Goal: Information Seeking & Learning: Learn about a topic

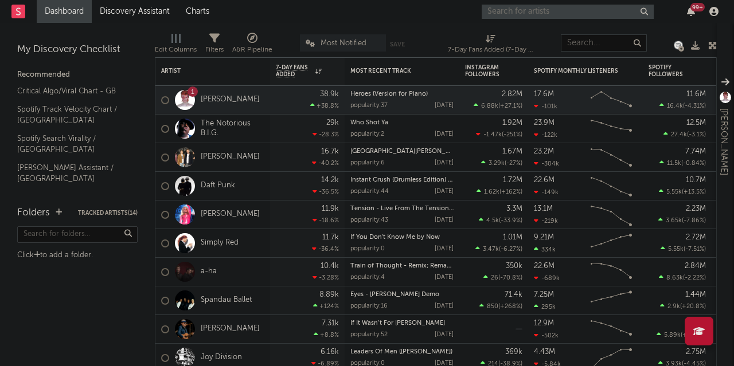
click at [548, 9] on input "text" at bounding box center [568, 12] width 172 height 14
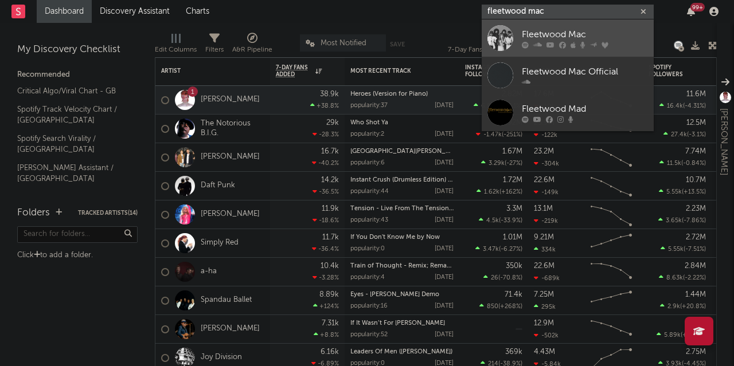
type input "fleetwood mac"
click at [535, 39] on div "Fleetwood Mac" at bounding box center [585, 35] width 126 height 14
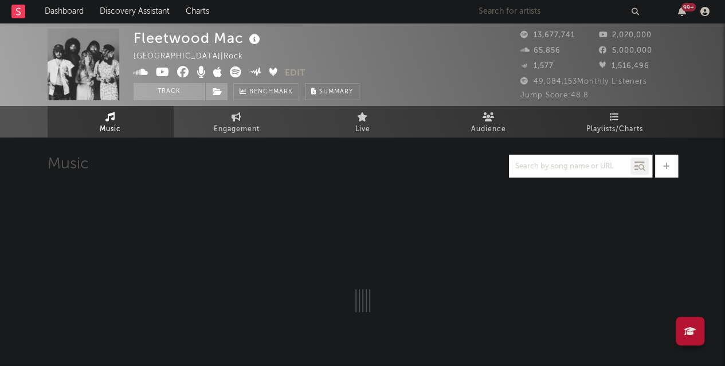
select select "6m"
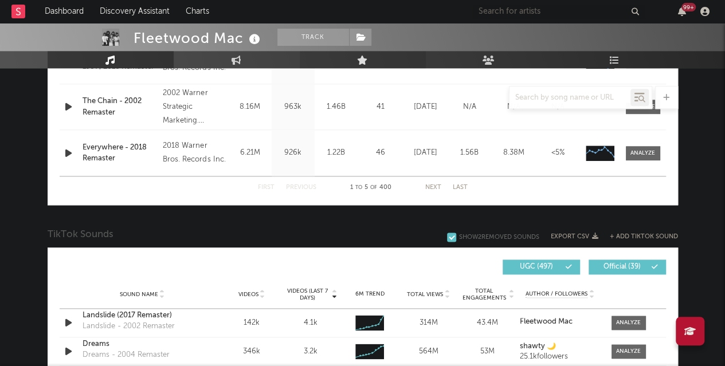
scroll to position [764, 0]
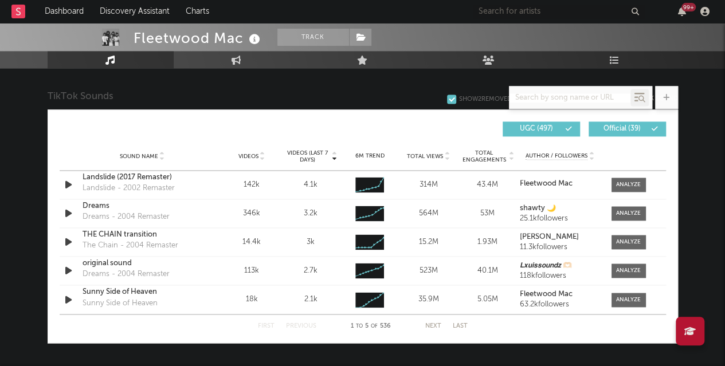
click at [563, 91] on div at bounding box center [570, 98] width 121 height 14
click at [558, 97] on input "text" at bounding box center [570, 97] width 121 height 9
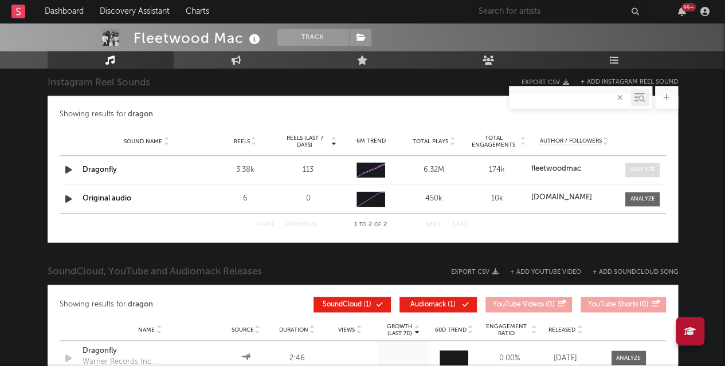
type input "dragon"
click at [641, 167] on div at bounding box center [643, 170] width 25 height 9
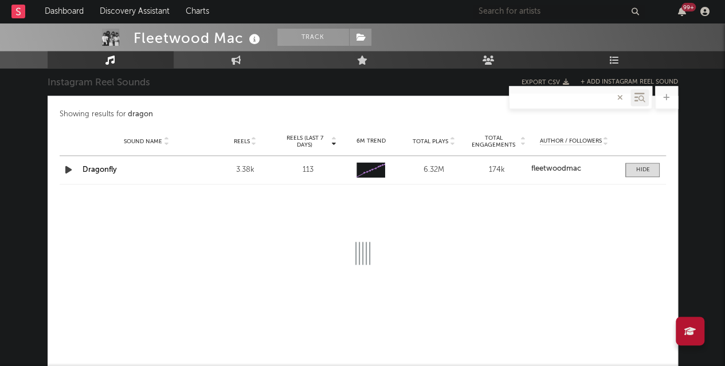
select select "1w"
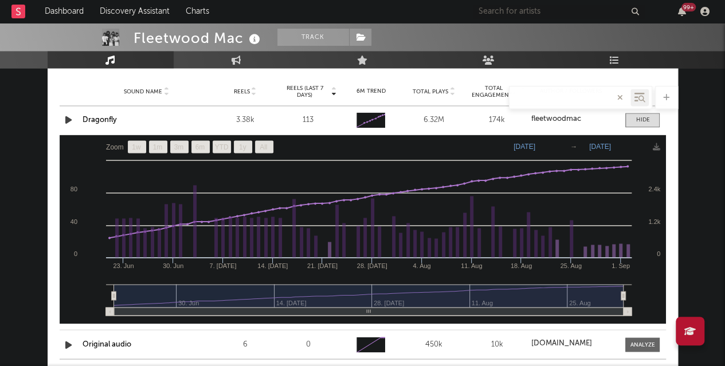
scroll to position [808, 0]
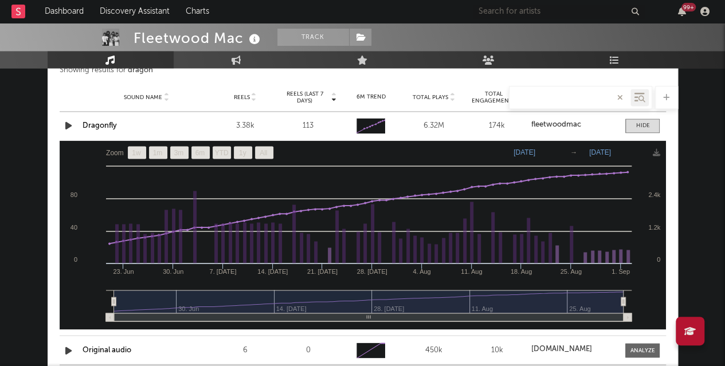
drag, startPoint x: 112, startPoint y: 300, endPoint x: 77, endPoint y: 296, distance: 35.7
click at [77, 296] on icon "Created with Highcharts 10.3.3 [DATE]. [DATE]. [DATE] [DATE]. [DATE] 28. [DATE]…" at bounding box center [363, 234] width 607 height 189
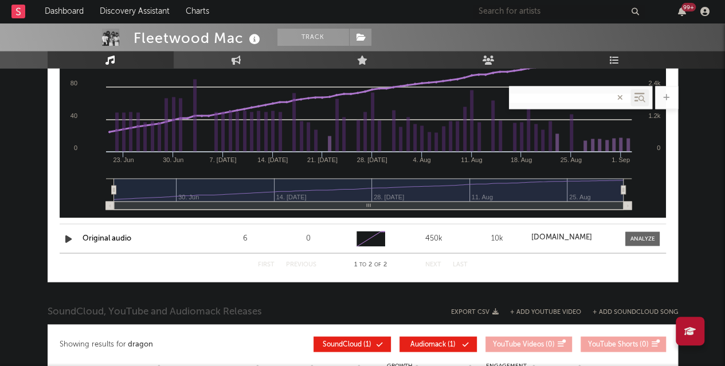
scroll to position [924, 0]
